Goal: Check status

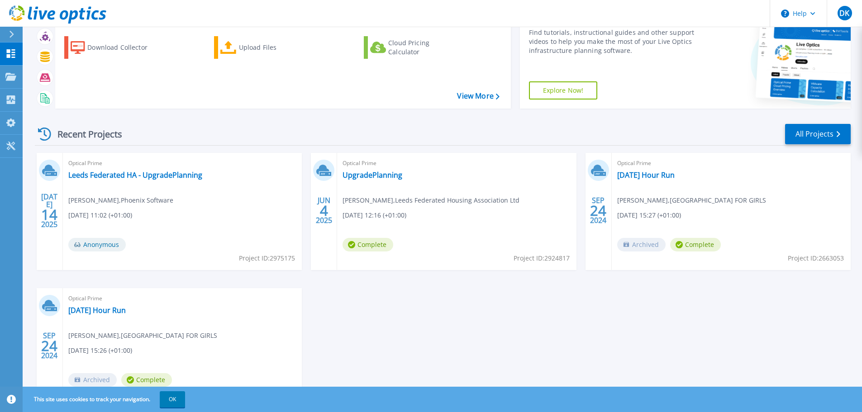
scroll to position [89, 0]
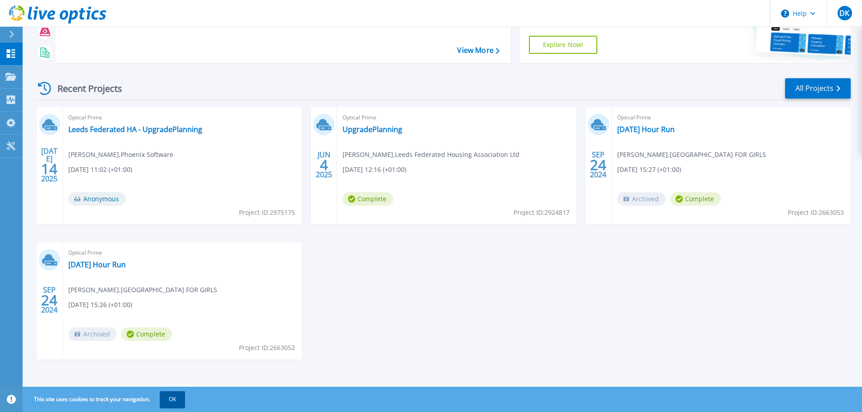
click at [174, 401] on button "OK" at bounding box center [172, 400] width 25 height 16
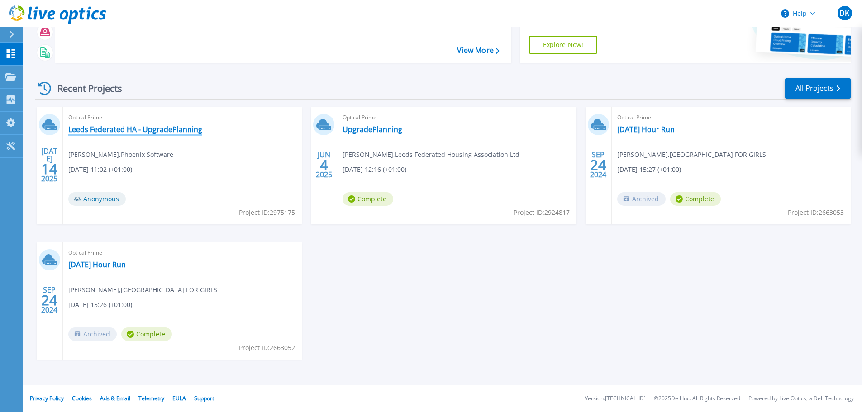
click at [106, 126] on link "Leeds Federated HA - UpgradePlanning" at bounding box center [135, 129] width 134 height 9
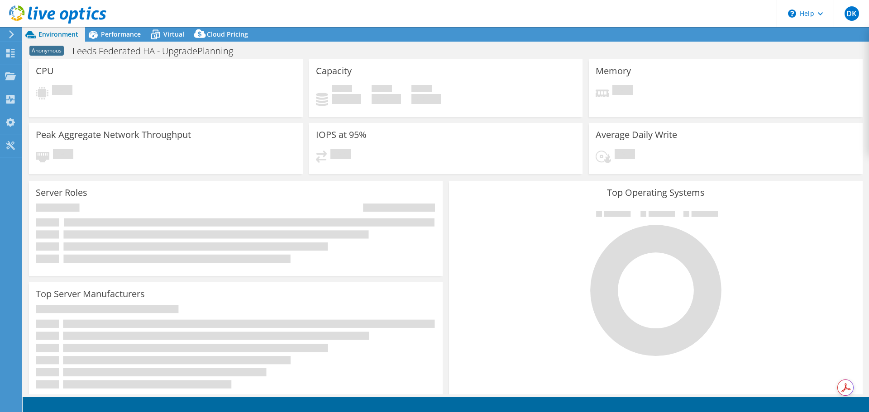
select select "USD"
